Goal: Transaction & Acquisition: Book appointment/travel/reservation

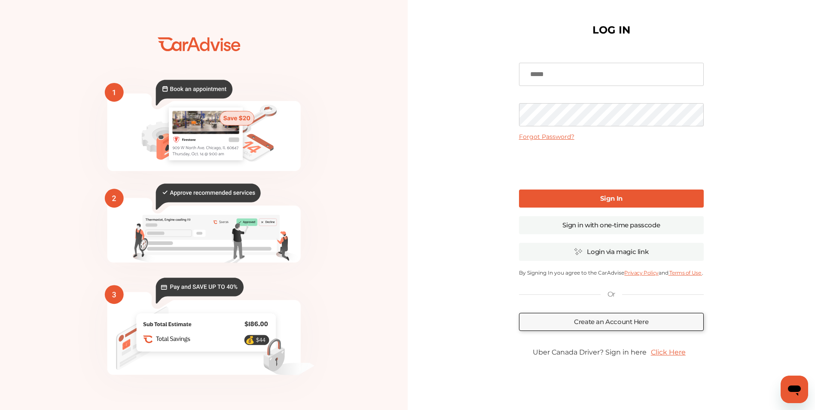
click at [561, 76] on input at bounding box center [611, 74] width 185 height 23
type input "**********"
click at [606, 198] on b "Sign In" at bounding box center [611, 198] width 22 height 8
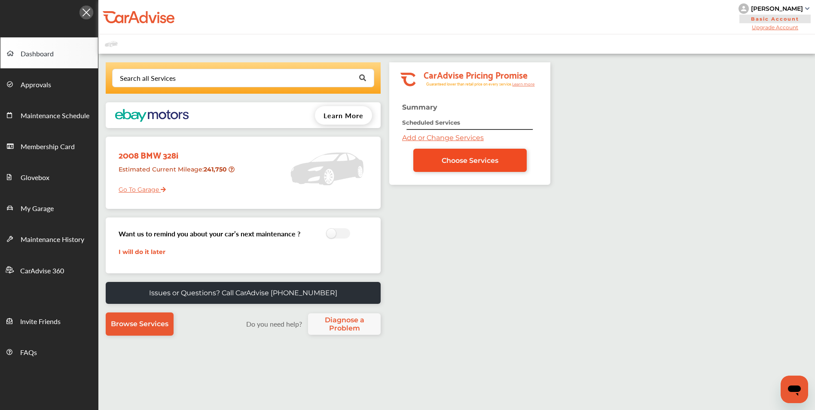
click at [464, 161] on span "Choose Services" at bounding box center [470, 160] width 57 height 8
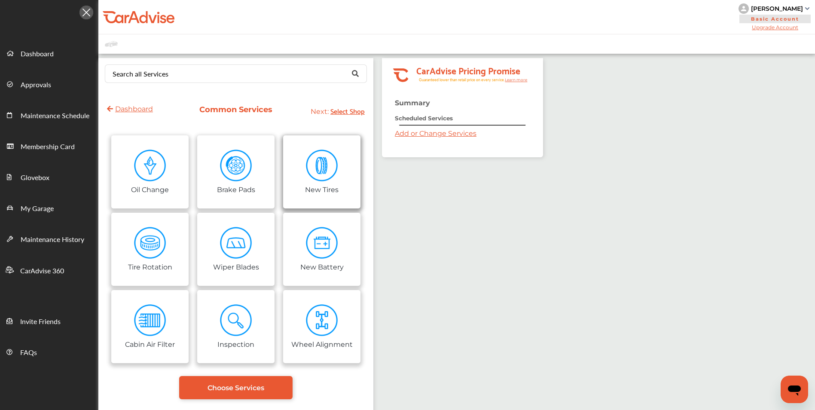
click at [302, 172] on link "New Tires" at bounding box center [321, 171] width 77 height 73
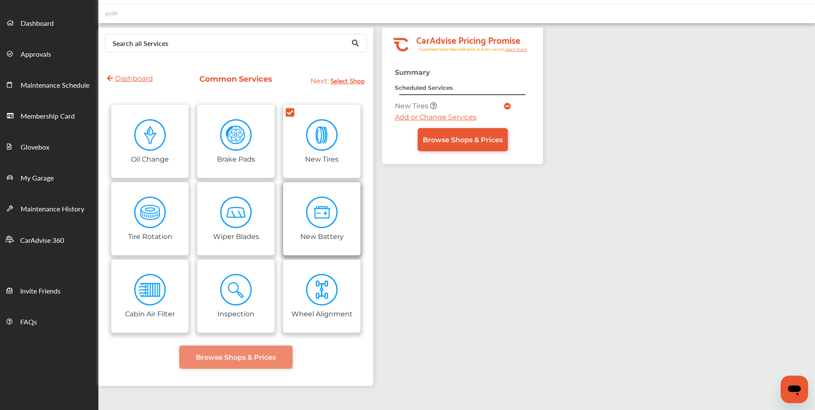
scroll to position [43, 0]
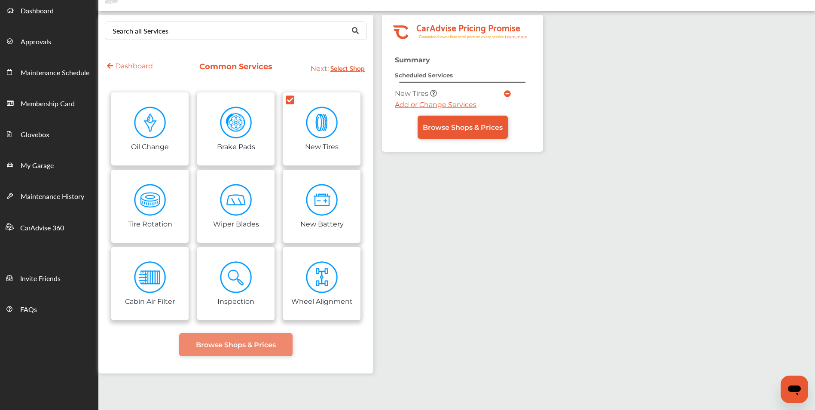
click at [353, 70] on span "Select Shop" at bounding box center [347, 68] width 34 height 12
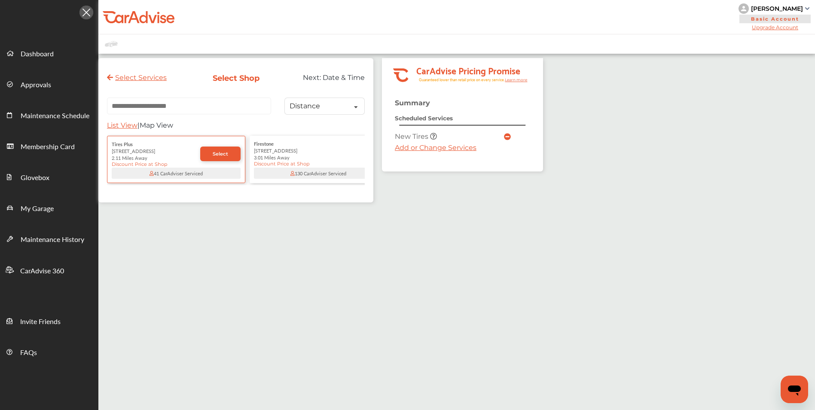
click at [313, 161] on div "3.01 Miles Away" at bounding box center [318, 157] width 129 height 7
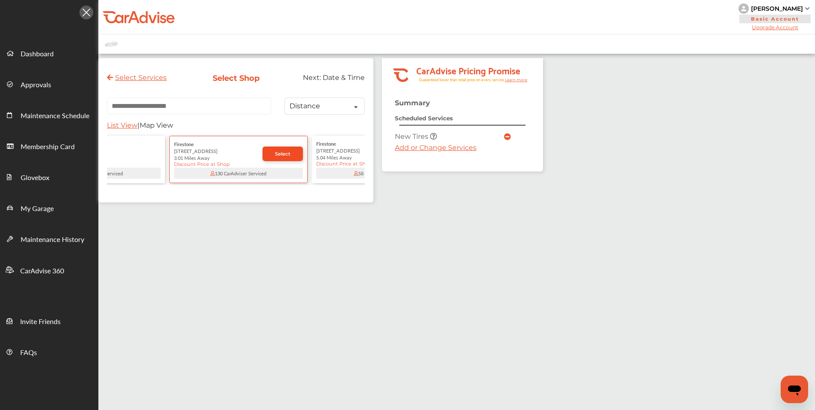
click at [280, 157] on span "Select" at bounding box center [282, 154] width 15 height 6
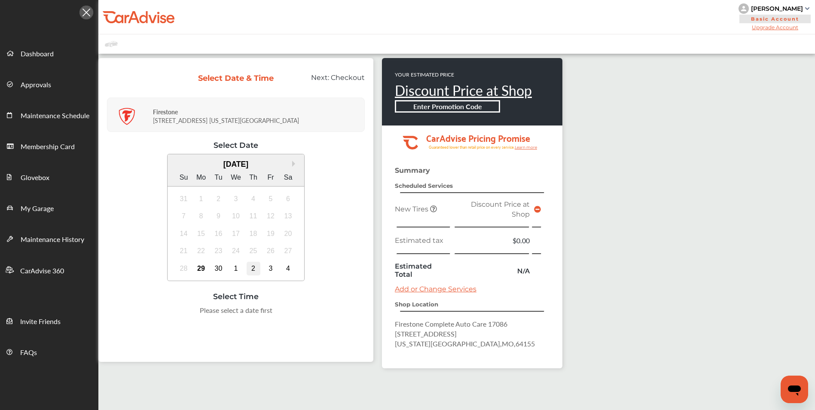
scroll to position [43, 0]
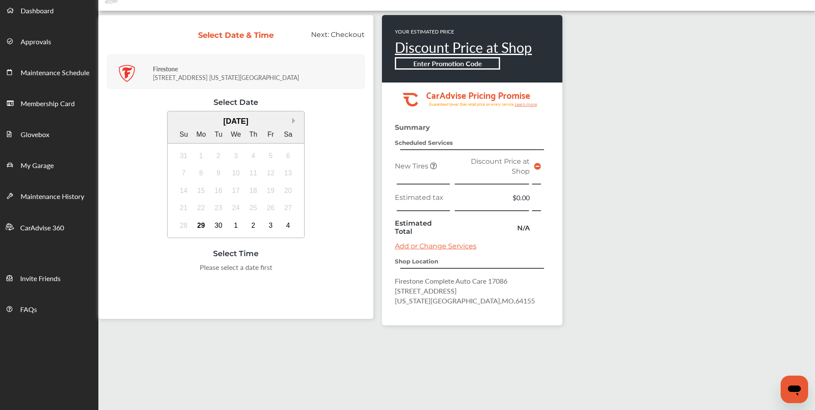
click at [292, 121] on button "Next Month" at bounding box center [295, 121] width 6 height 6
click at [273, 157] on div "3" at bounding box center [271, 156] width 14 height 14
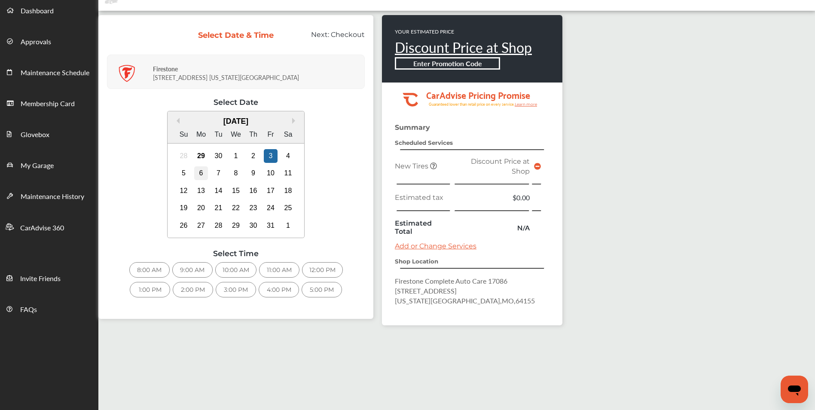
click at [203, 176] on div "6" at bounding box center [201, 173] width 14 height 14
click at [233, 156] on div "1" at bounding box center [236, 156] width 14 height 14
click at [272, 154] on div "3" at bounding box center [271, 156] width 14 height 14
click at [326, 290] on div "5:00 PM" at bounding box center [321, 289] width 40 height 15
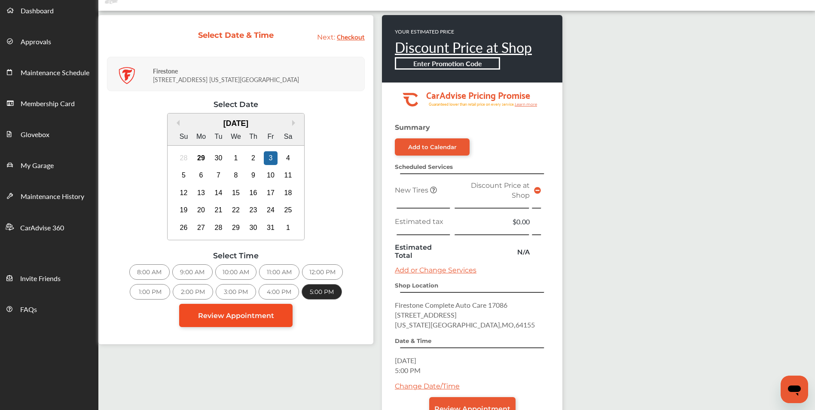
click at [205, 316] on span "Review Appointment" at bounding box center [236, 315] width 76 height 8
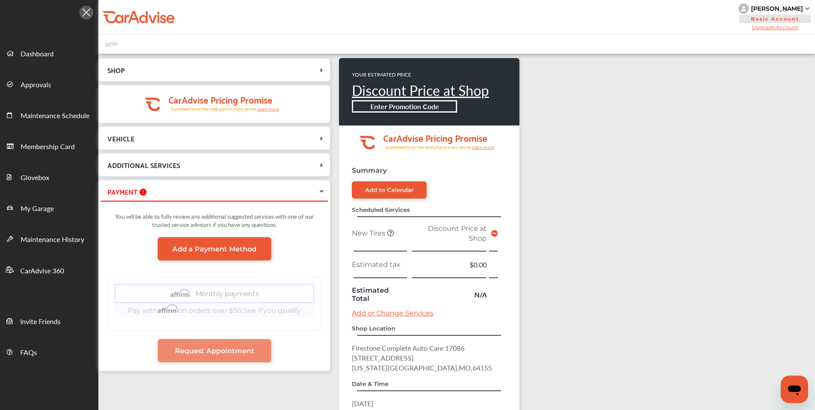
click at [321, 189] on icon at bounding box center [321, 191] width 7 height 9
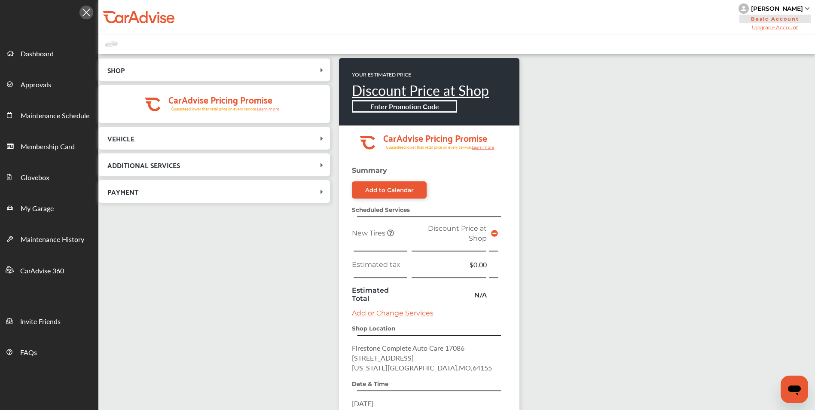
click at [321, 192] on icon at bounding box center [321, 191] width 9 height 7
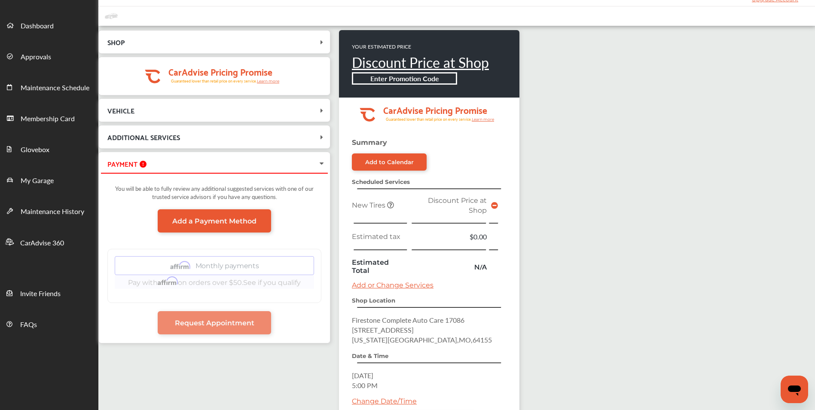
scroll to position [43, 0]
